Goal: Navigation & Orientation: Find specific page/section

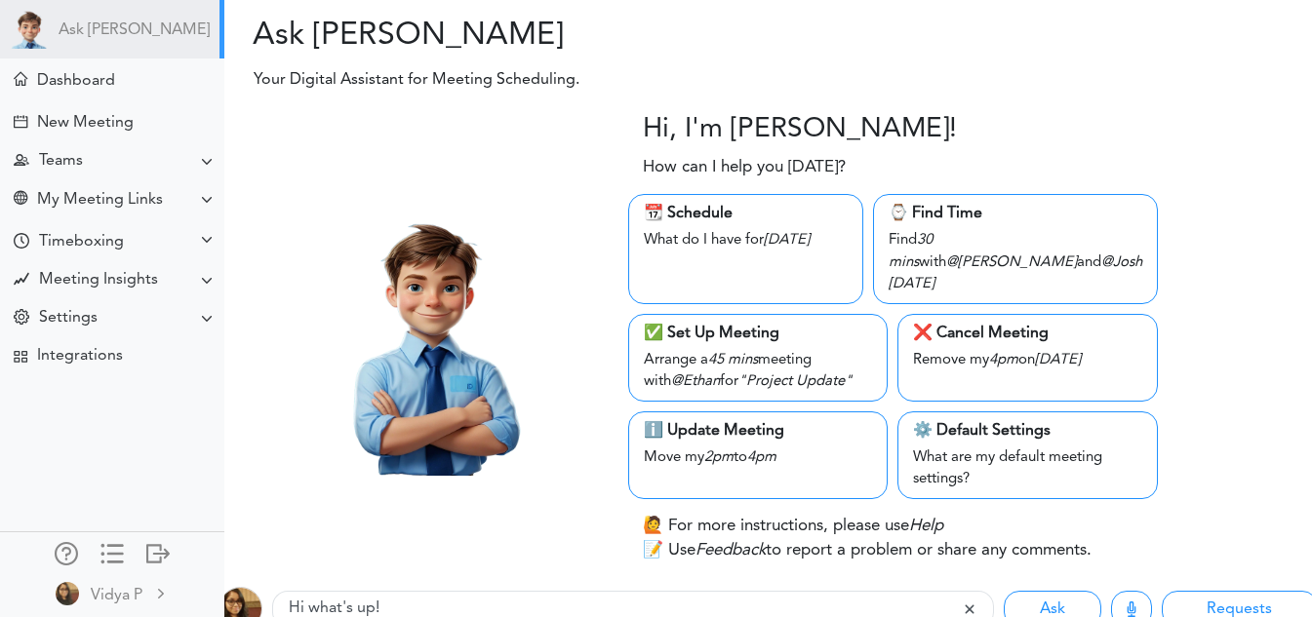
click at [376, 196] on div at bounding box center [396, 339] width 373 height 450
click at [280, 187] on div at bounding box center [396, 339] width 373 height 450
click at [146, 191] on div "My Meeting Links" at bounding box center [100, 200] width 126 height 19
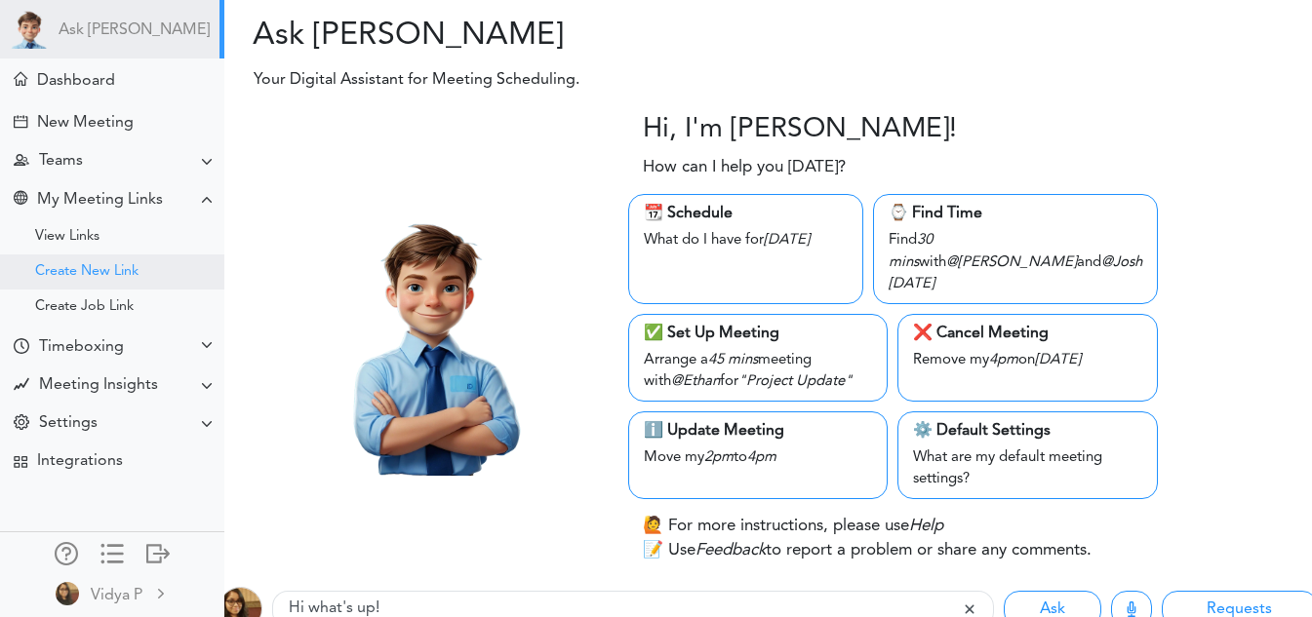
scroll to position [31, 0]
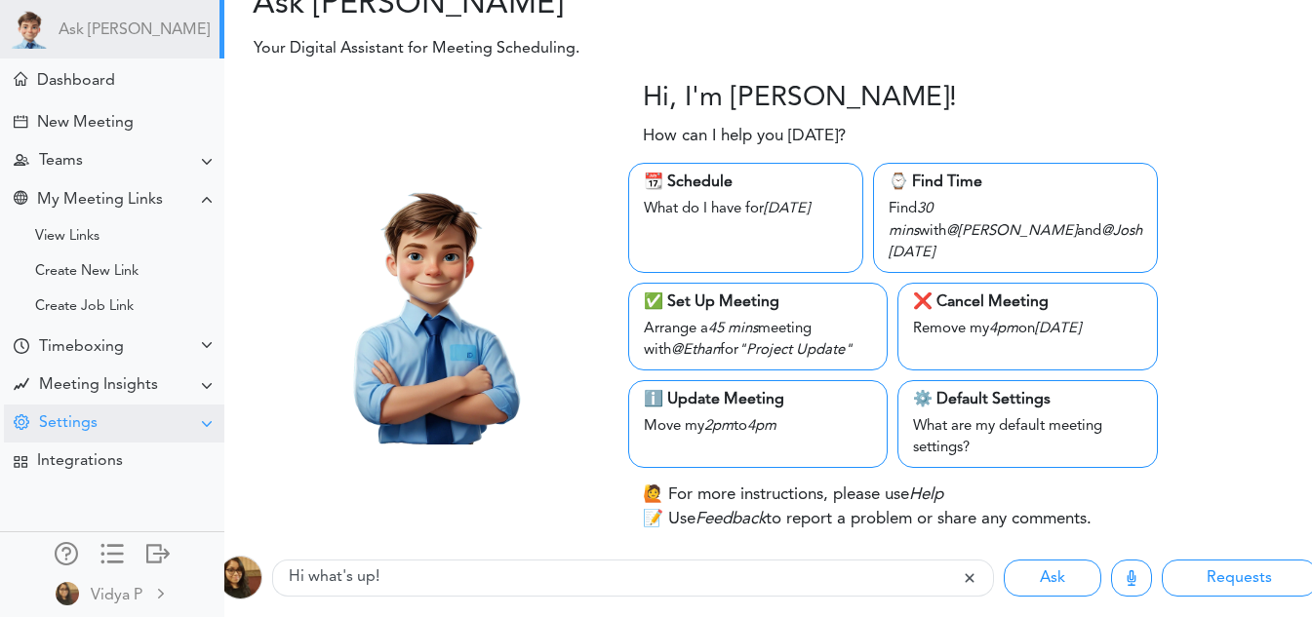
click at [82, 412] on div "Settings" at bounding box center [114, 424] width 220 height 38
